Goal: Task Accomplishment & Management: Manage account settings

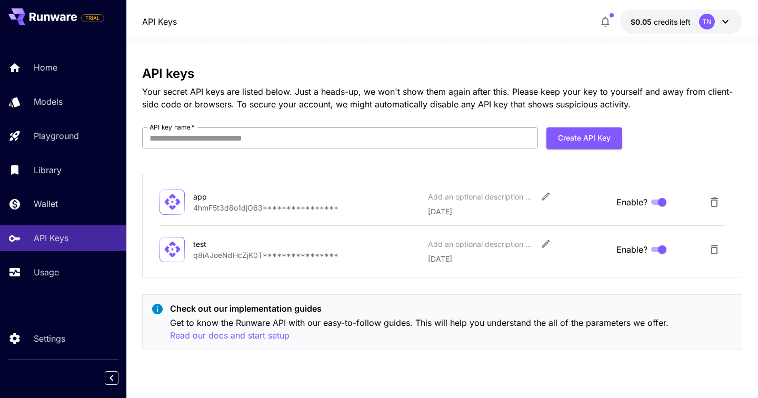
click at [417, 138] on input "API key name   *" at bounding box center [340, 137] width 396 height 21
type input "***"
click at [606, 142] on button "Create API Key" at bounding box center [584, 138] width 76 height 22
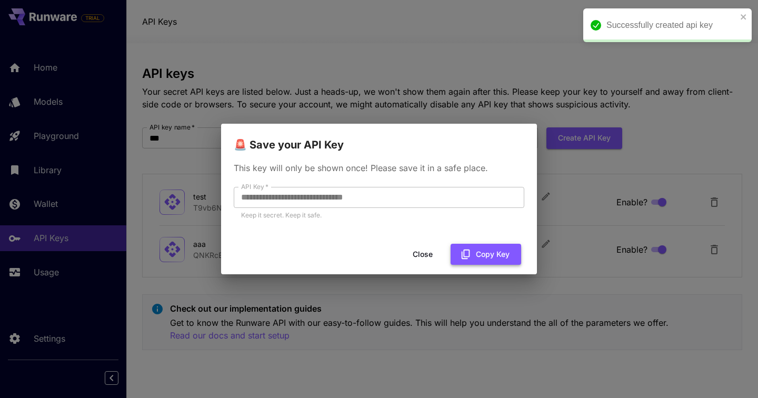
click at [479, 247] on button "Copy Key" at bounding box center [485, 255] width 71 height 22
click at [425, 254] on button "Close" at bounding box center [430, 255] width 47 height 22
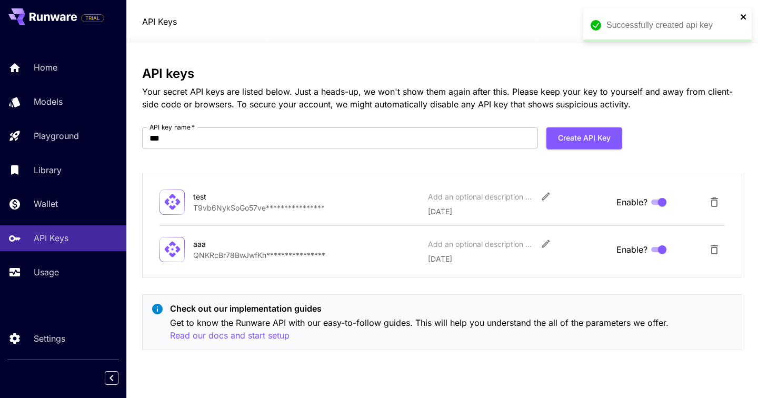
click at [743, 17] on icon "close" at bounding box center [742, 16] width 5 height 5
click at [729, 17] on icon at bounding box center [725, 21] width 13 height 13
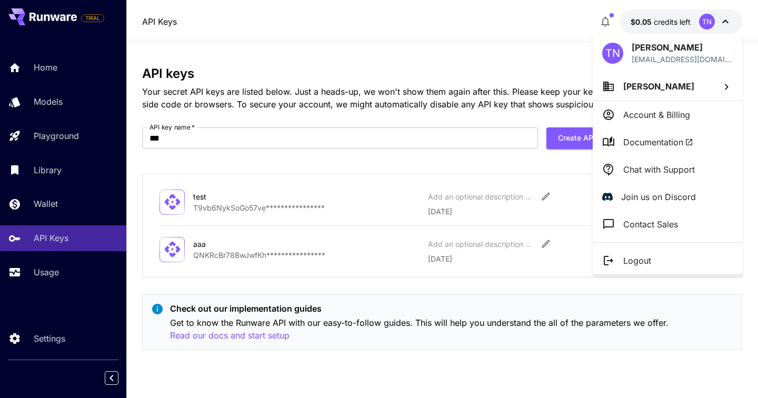
click at [649, 109] on p "Account & Billing" at bounding box center [656, 114] width 67 height 13
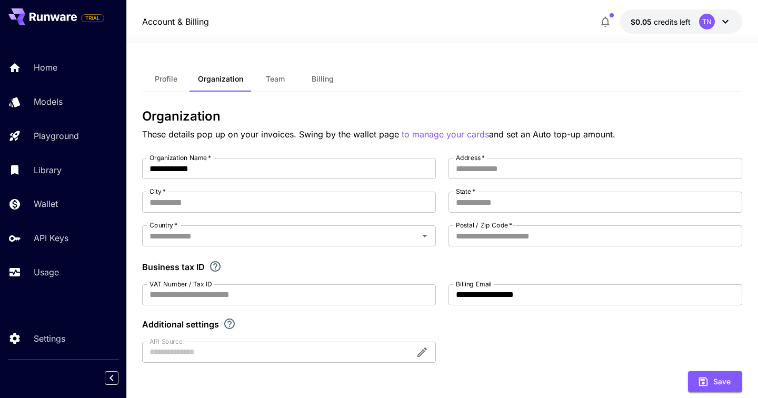
click at [174, 78] on span "Profile" at bounding box center [166, 78] width 23 height 9
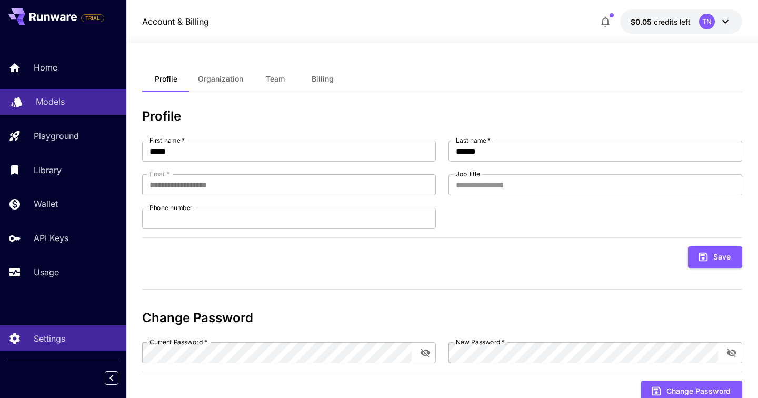
click at [70, 104] on div "Models" at bounding box center [77, 101] width 82 height 13
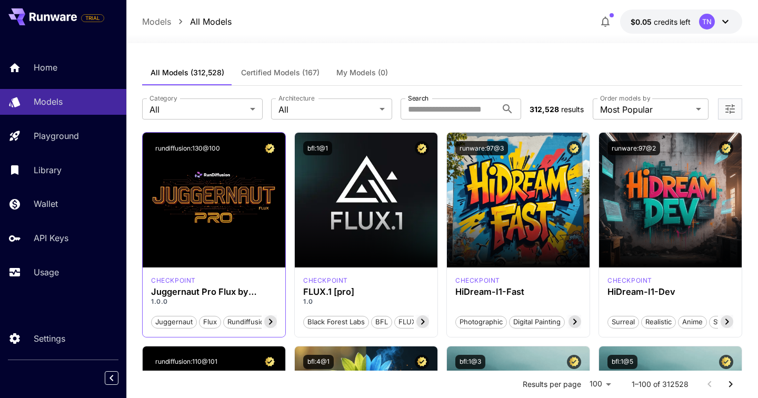
click at [186, 320] on span "juggernaut" at bounding box center [174, 322] width 45 height 11
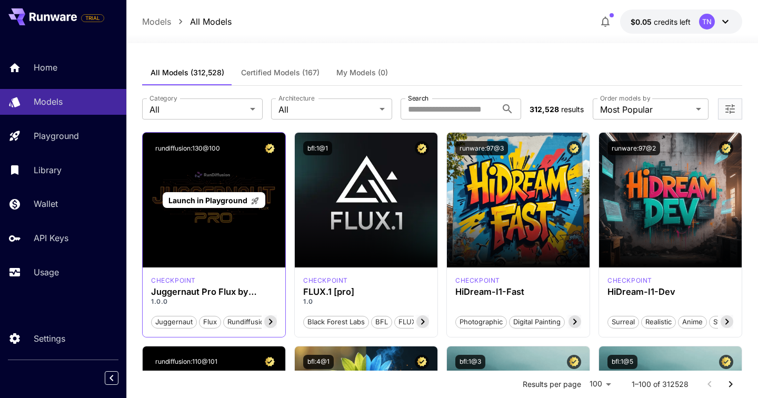
click at [240, 243] on div "Launch in Playground" at bounding box center [214, 200] width 143 height 135
click at [212, 202] on span "Launch in Playground" at bounding box center [207, 200] width 79 height 9
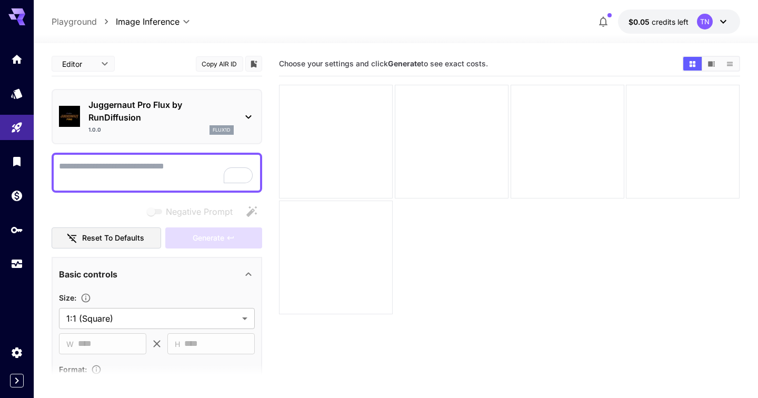
click at [86, 24] on p "Playground" at bounding box center [74, 21] width 45 height 13
click at [15, 98] on link at bounding box center [17, 94] width 34 height 26
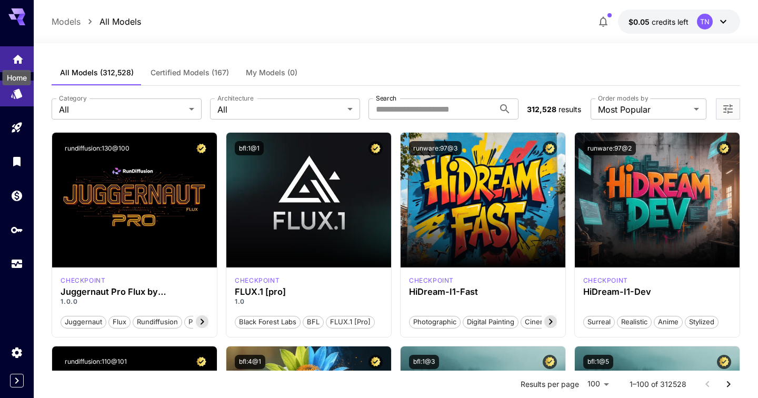
click at [15, 60] on icon "Home" at bounding box center [18, 56] width 11 height 9
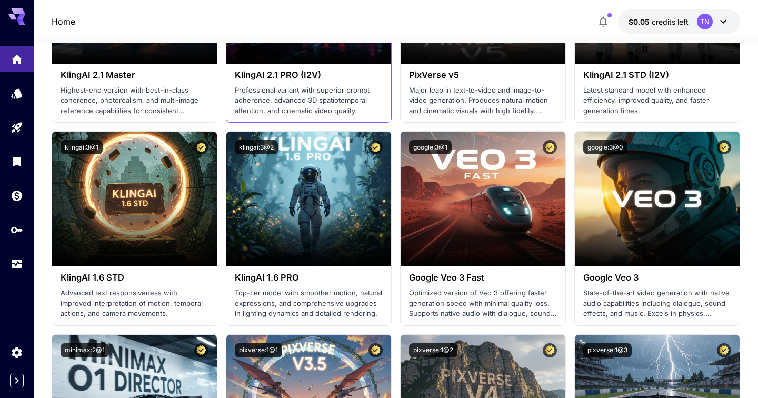
scroll to position [749, 0]
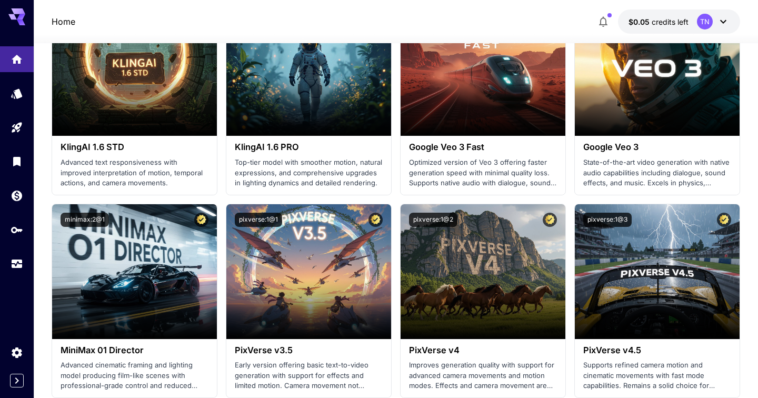
click at [600, 23] on icon "button" at bounding box center [603, 22] width 8 height 11
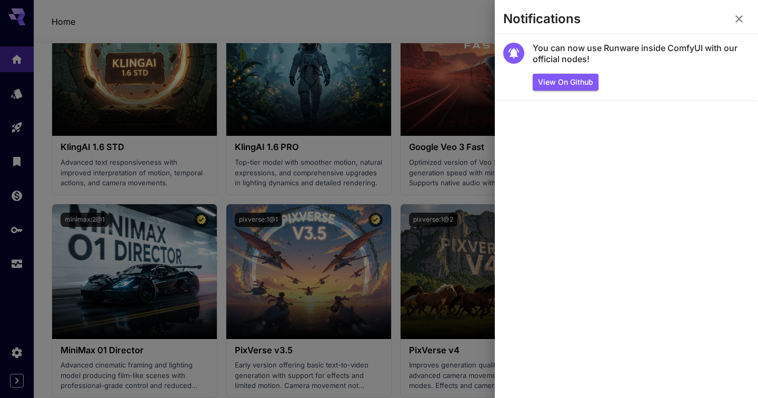
click at [737, 16] on icon "button" at bounding box center [739, 19] width 13 height 13
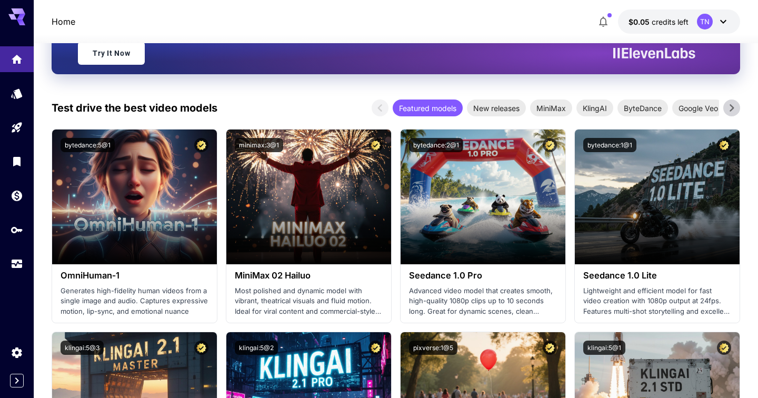
scroll to position [0, 0]
